Goal: Download file/media

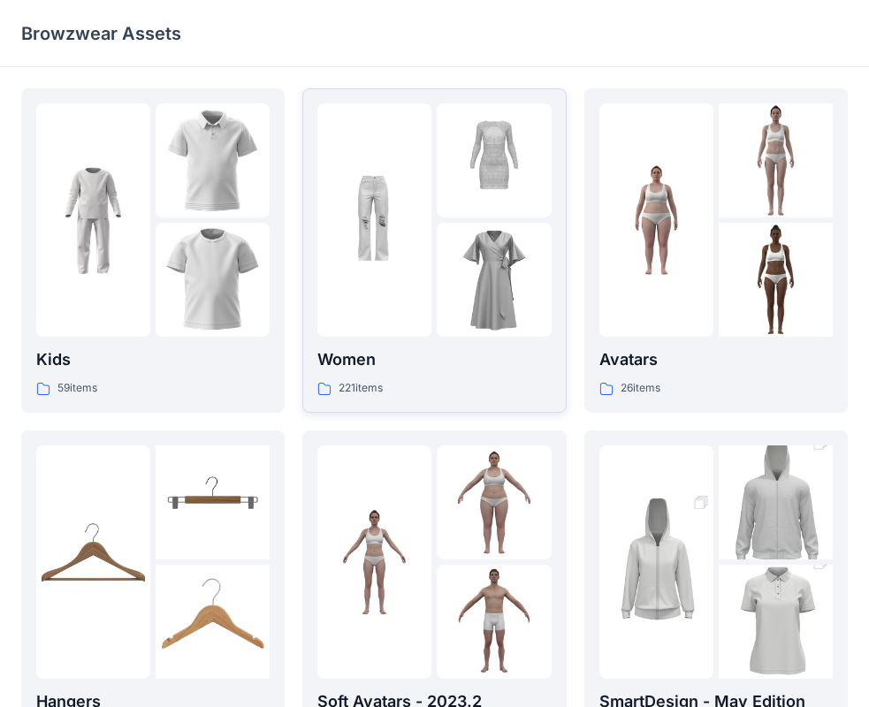
click at [513, 377] on div "Women 221 items" at bounding box center [433, 372] width 233 height 50
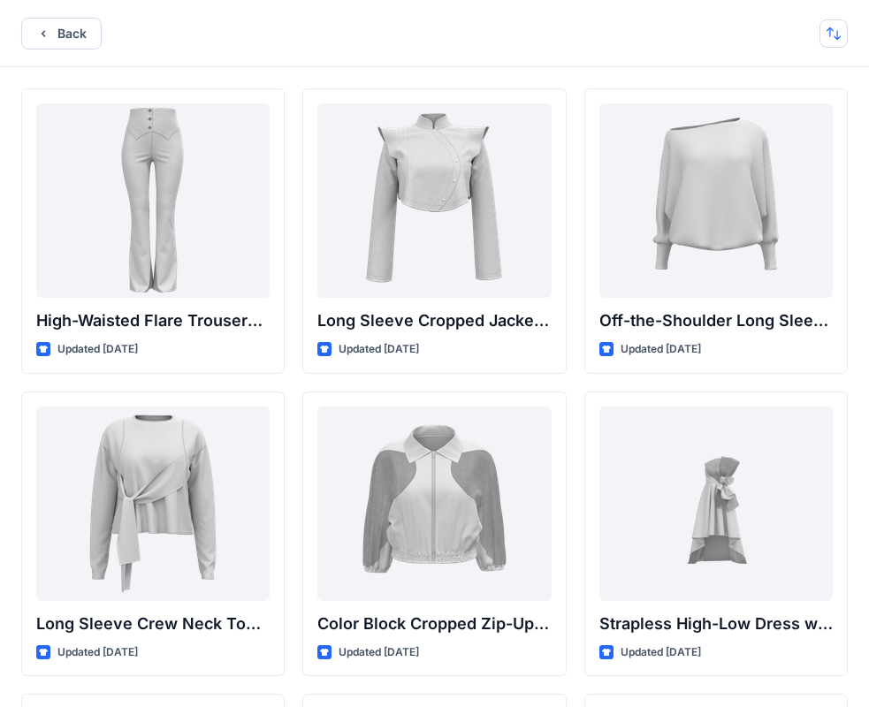
click at [830, 45] on button "button" at bounding box center [833, 33] width 28 height 28
click at [839, 35] on button "button" at bounding box center [833, 33] width 28 height 28
click at [828, 42] on button "button" at bounding box center [833, 33] width 28 height 28
click at [771, 117] on p "A to Z" at bounding box center [773, 118] width 111 height 19
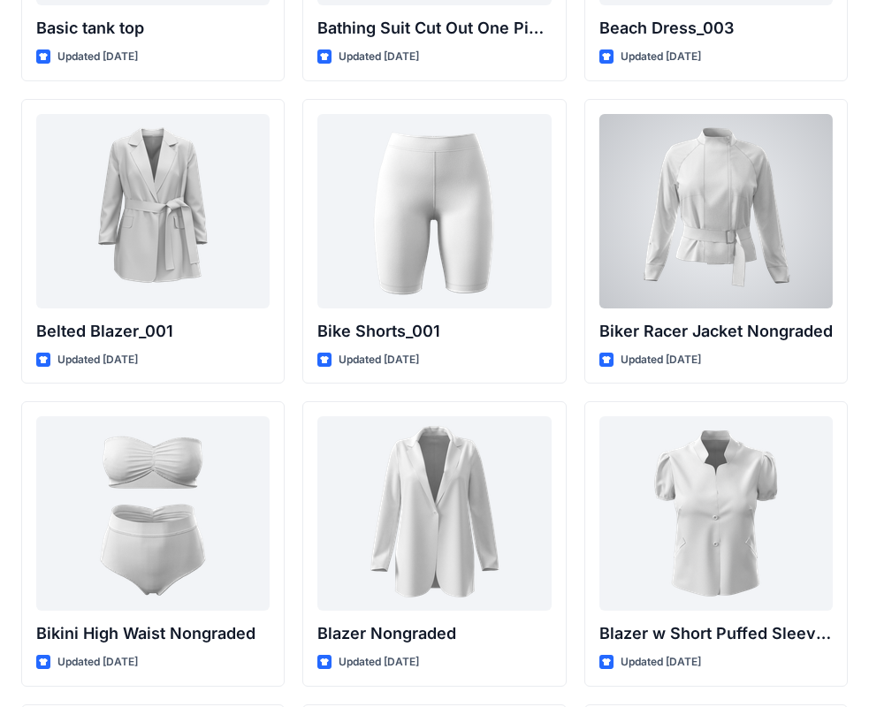
scroll to position [1340, 0]
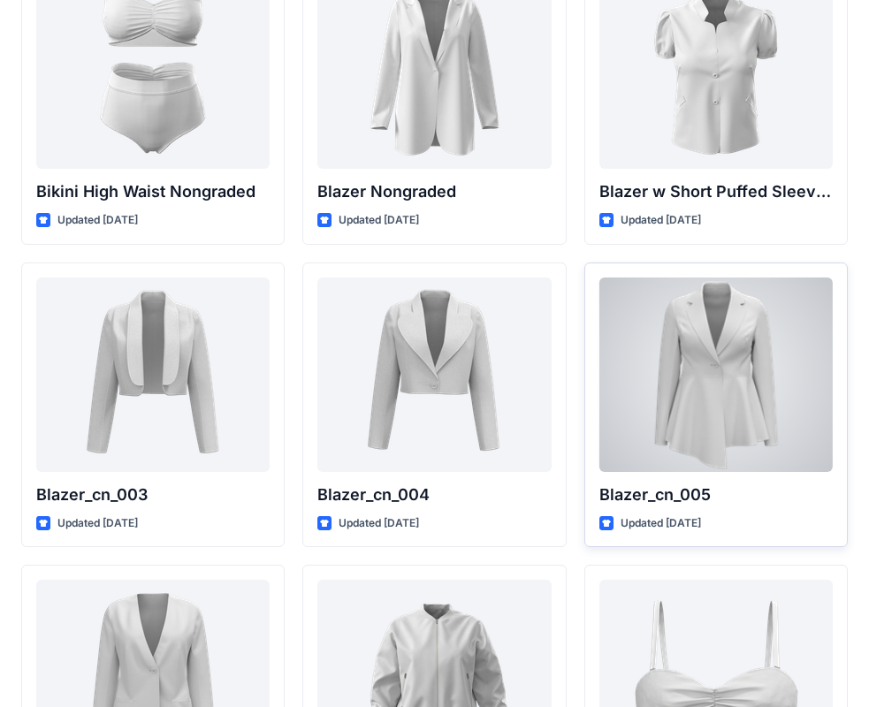
click at [698, 338] on div at bounding box center [715, 374] width 233 height 194
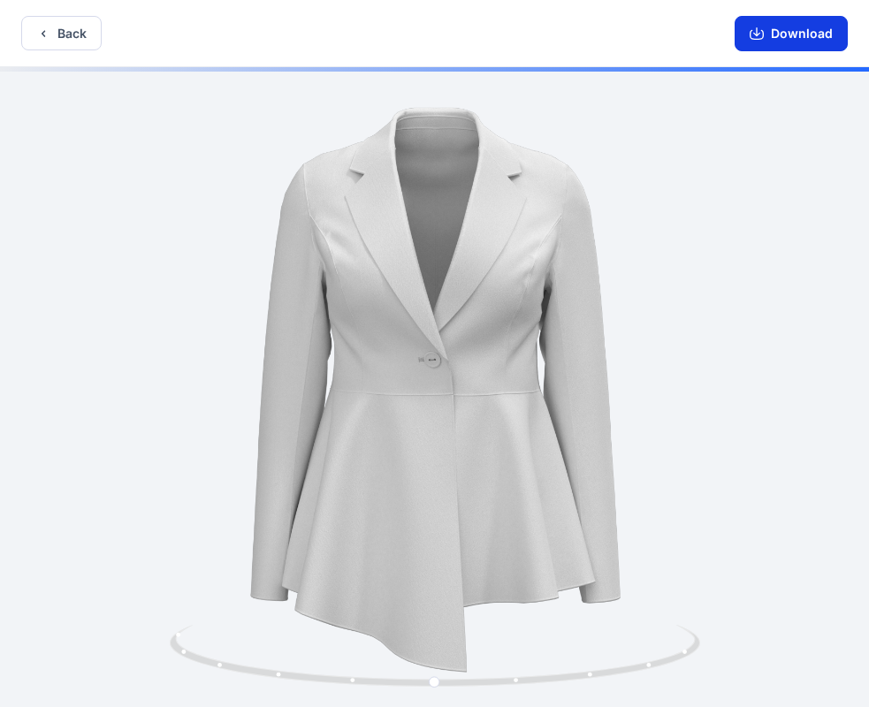
click at [775, 34] on button "Download" at bounding box center [790, 33] width 113 height 35
